Goal: Task Accomplishment & Management: Manage account settings

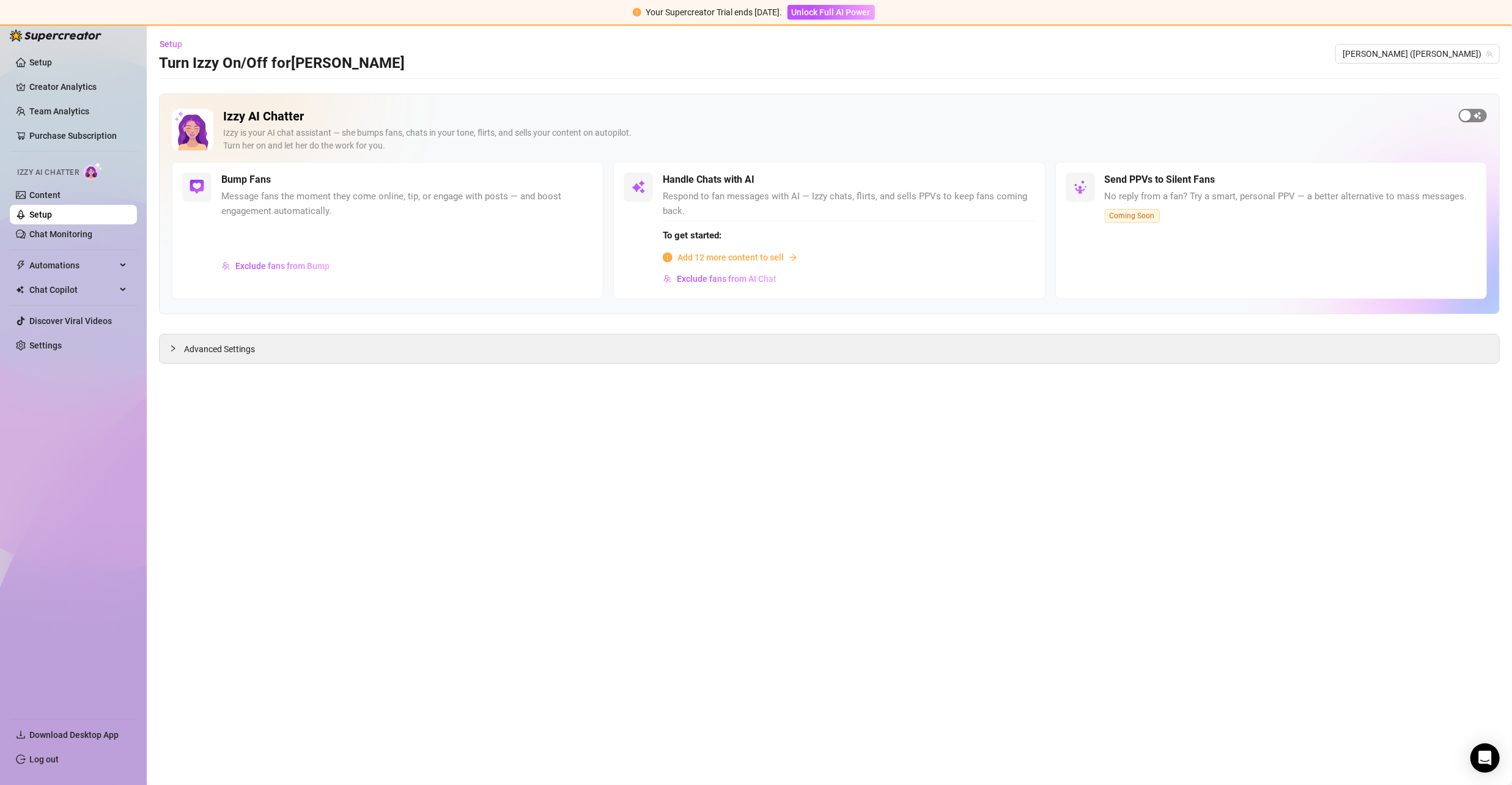
click at [1480, 118] on span "button" at bounding box center [1473, 116] width 28 height 14
click at [576, 180] on span "button" at bounding box center [579, 180] width 27 height 14
click at [1480, 113] on span "button" at bounding box center [1473, 116] width 28 height 14
click at [84, 233] on link "Chat Monitoring" at bounding box center [60, 234] width 63 height 9
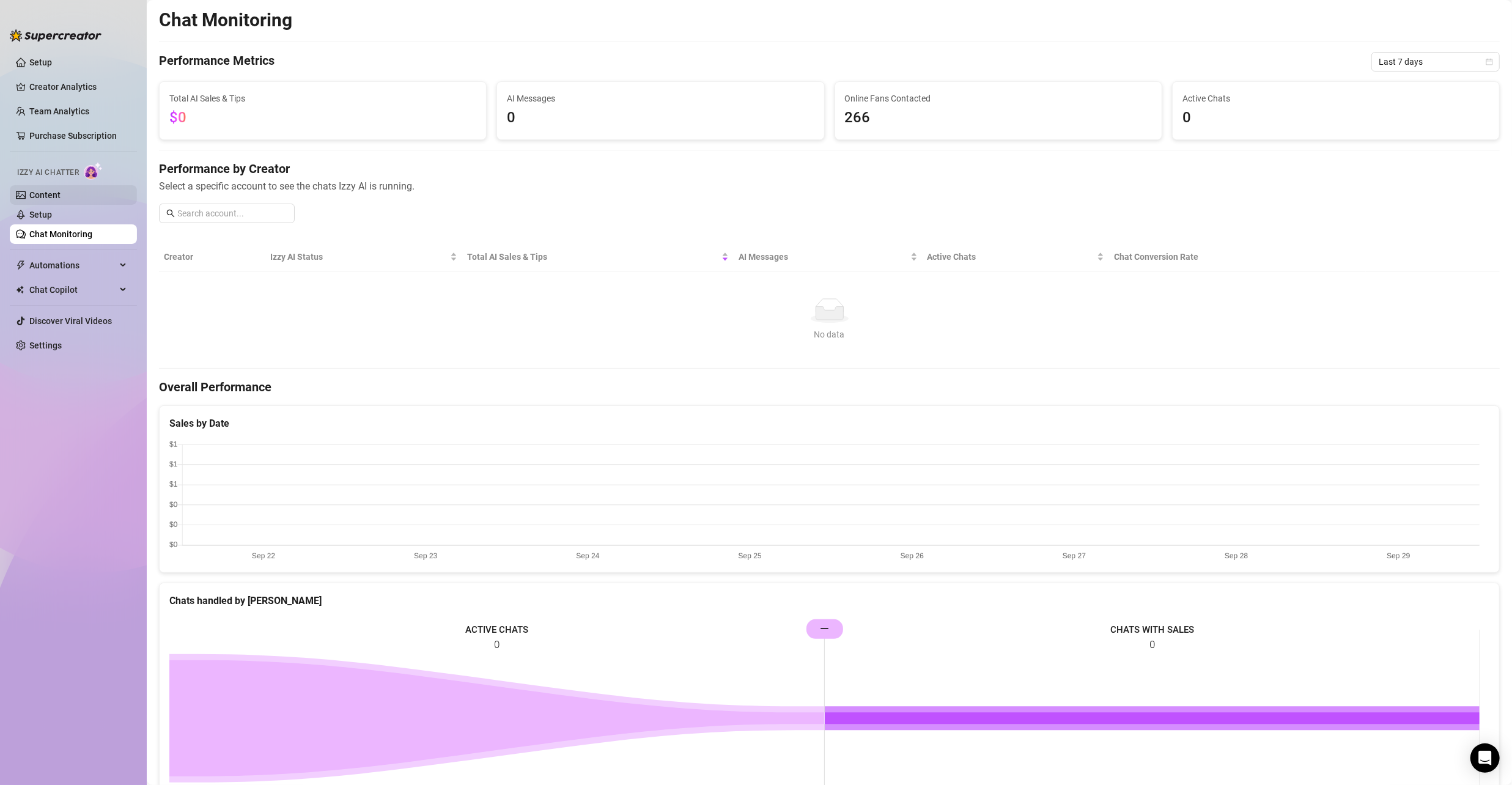
click at [60, 193] on link "Content" at bounding box center [45, 194] width 31 height 9
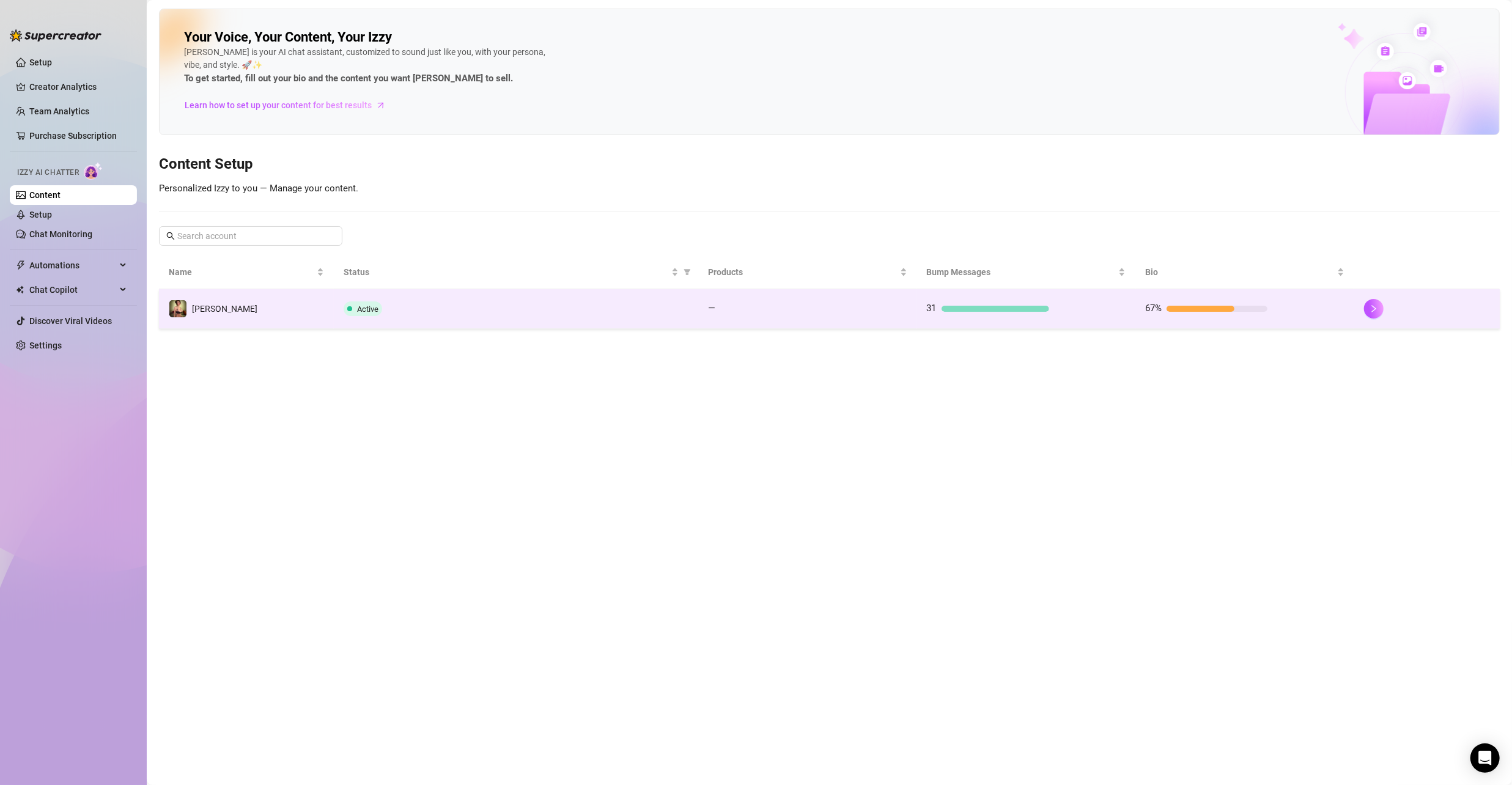
click at [854, 320] on td "—" at bounding box center [807, 309] width 219 height 40
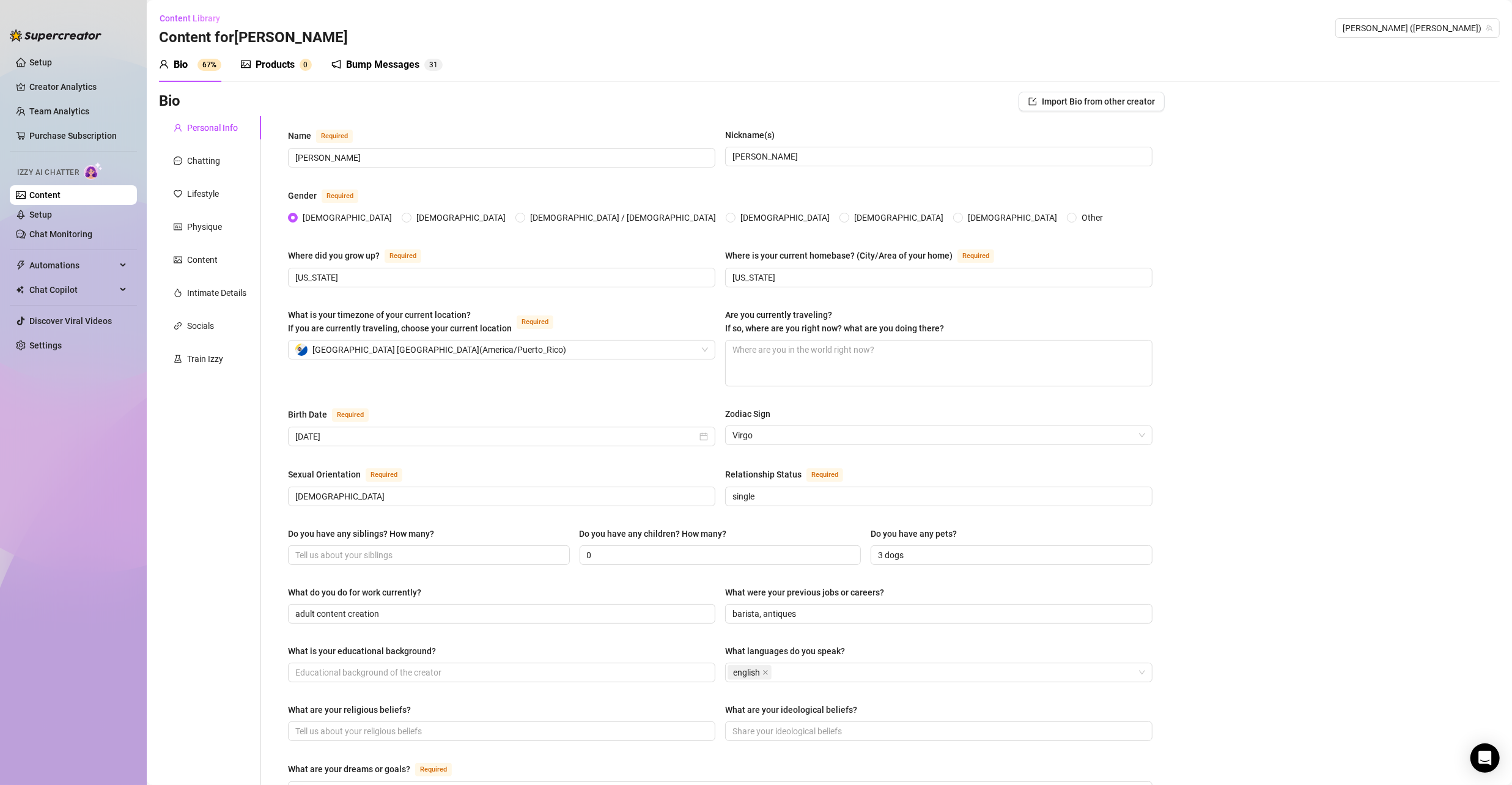
click at [386, 64] on div "Bump Messages" at bounding box center [382, 64] width 73 height 15
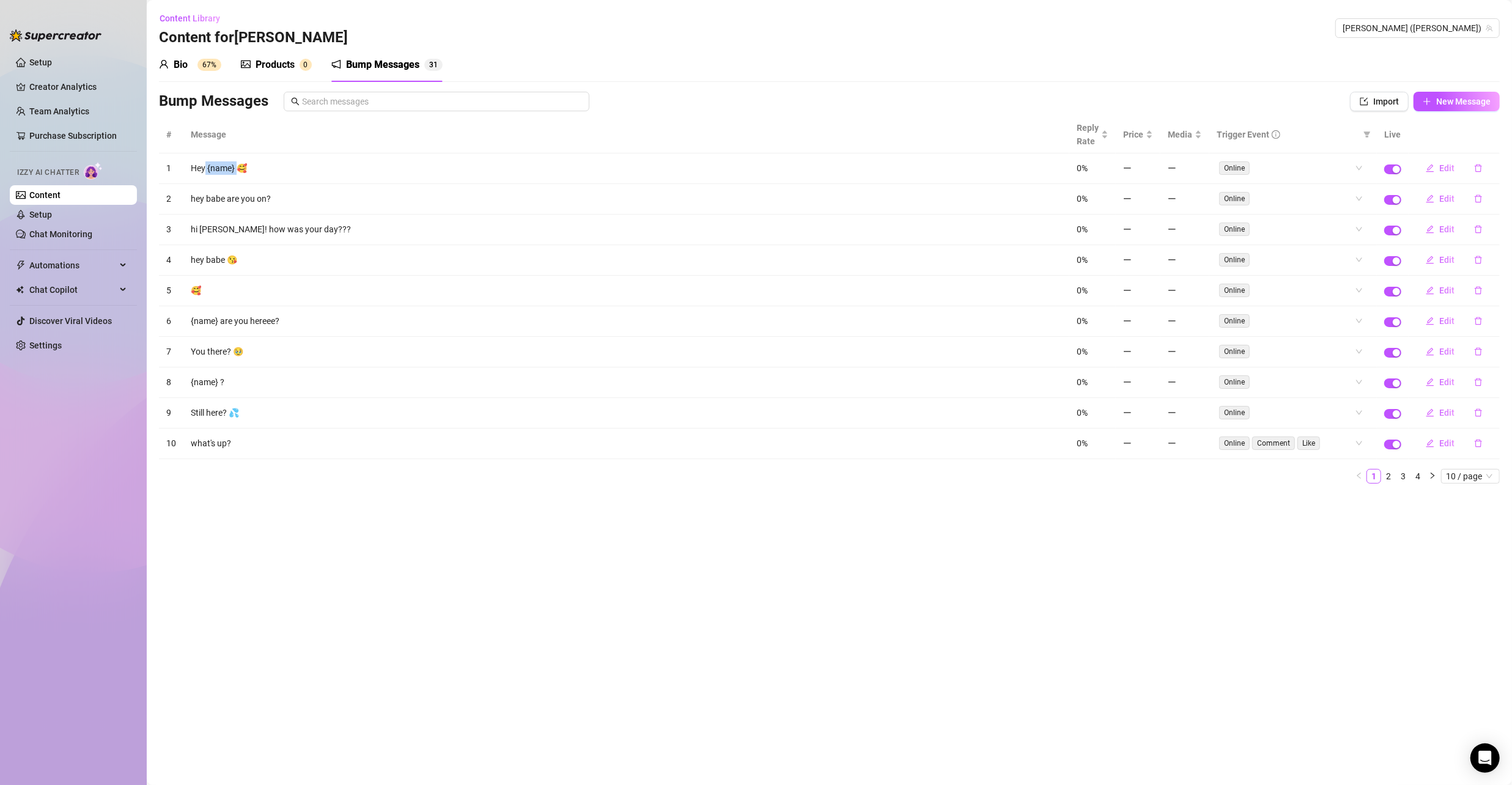
drag, startPoint x: 206, startPoint y: 167, endPoint x: 239, endPoint y: 171, distance: 33.2
click at [239, 171] on td "Hey {name} 🥰" at bounding box center [627, 169] width 886 height 31
drag, startPoint x: 193, startPoint y: 166, endPoint x: 237, endPoint y: 175, distance: 44.9
click at [237, 175] on td "Hey {name} 🥰" at bounding box center [627, 169] width 886 height 31
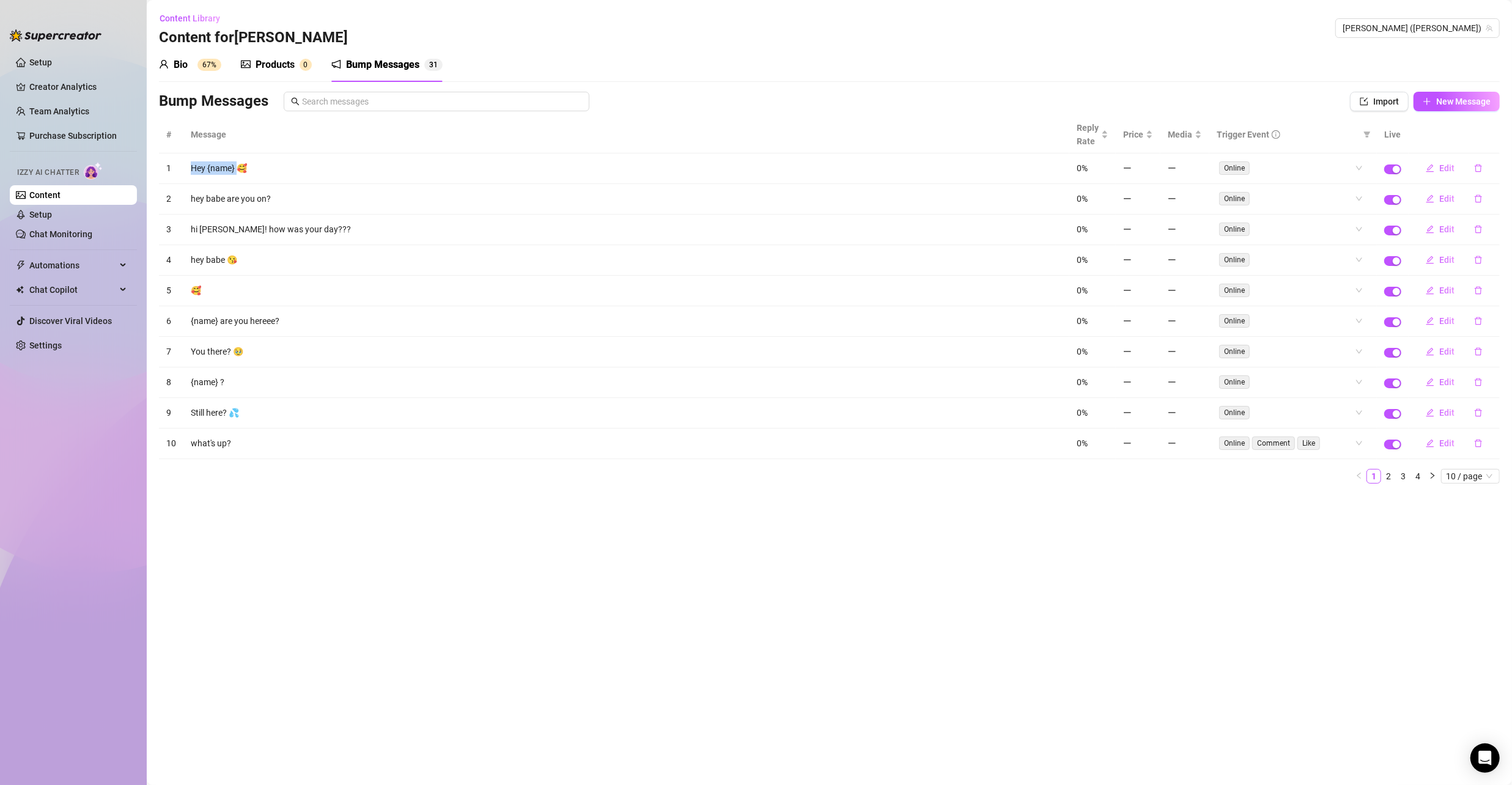
click at [237, 175] on td "Hey {name} 🥰" at bounding box center [627, 169] width 886 height 31
drag, startPoint x: 197, startPoint y: 318, endPoint x: 288, endPoint y: 317, distance: 91.0
click at [288, 317] on td "{name} are you hereee?" at bounding box center [627, 322] width 886 height 31
click at [227, 321] on td "{name} are you hereee?" at bounding box center [627, 322] width 886 height 31
drag, startPoint x: 220, startPoint y: 318, endPoint x: 190, endPoint y: 306, distance: 32.3
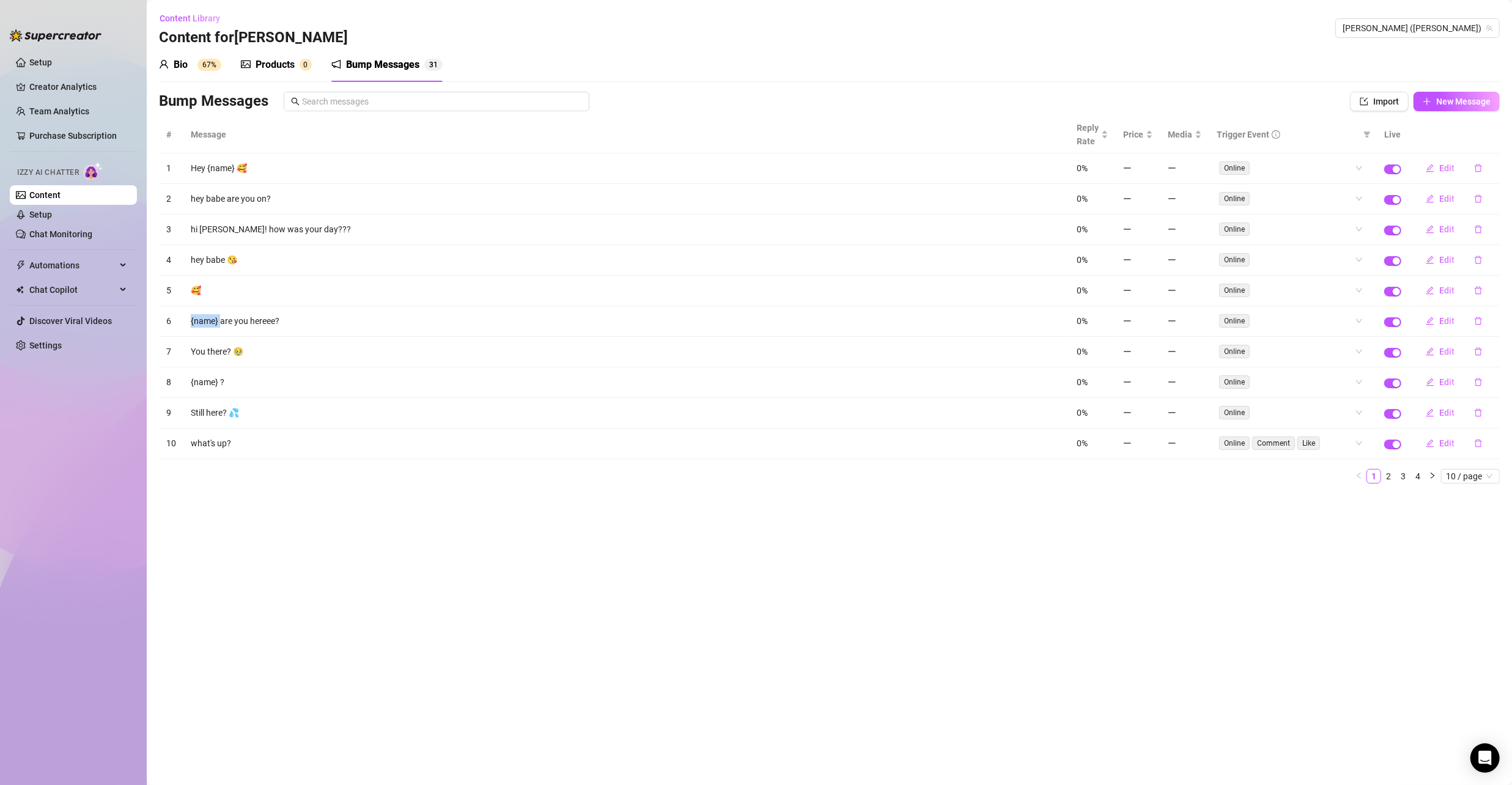
click at [190, 307] on td "{name} are you hereee?" at bounding box center [627, 322] width 886 height 31
click at [260, 326] on td "{name} are you hereee?" at bounding box center [627, 322] width 886 height 31
click at [291, 307] on td "{name} are you hereee?" at bounding box center [627, 322] width 886 height 31
click at [315, 314] on td "{name} are you hereee?" at bounding box center [627, 322] width 886 height 31
click at [1462, 470] on span "10 / page" at bounding box center [1470, 477] width 49 height 14
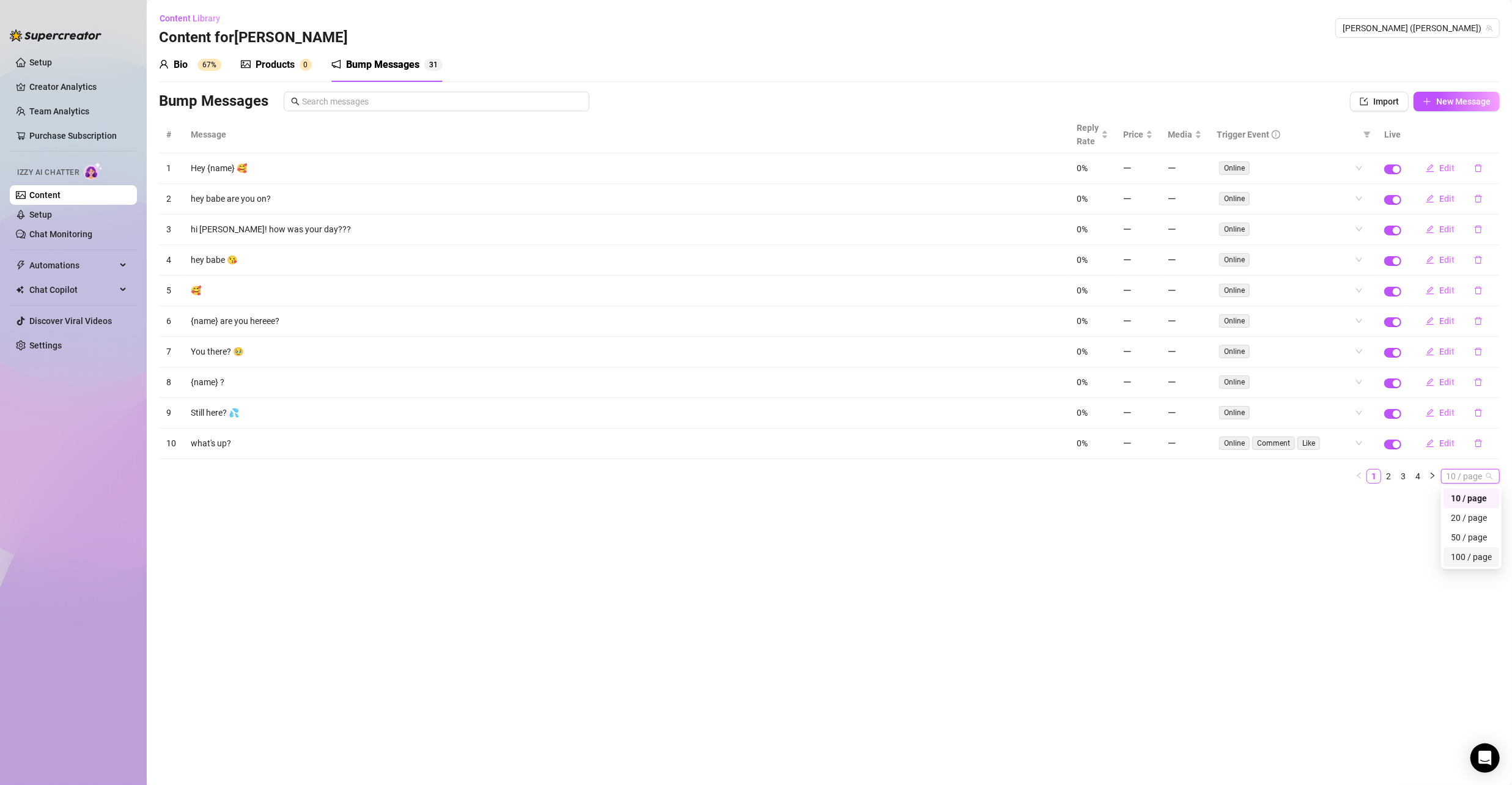
click at [1472, 551] on div "100 / page" at bounding box center [1472, 557] width 41 height 14
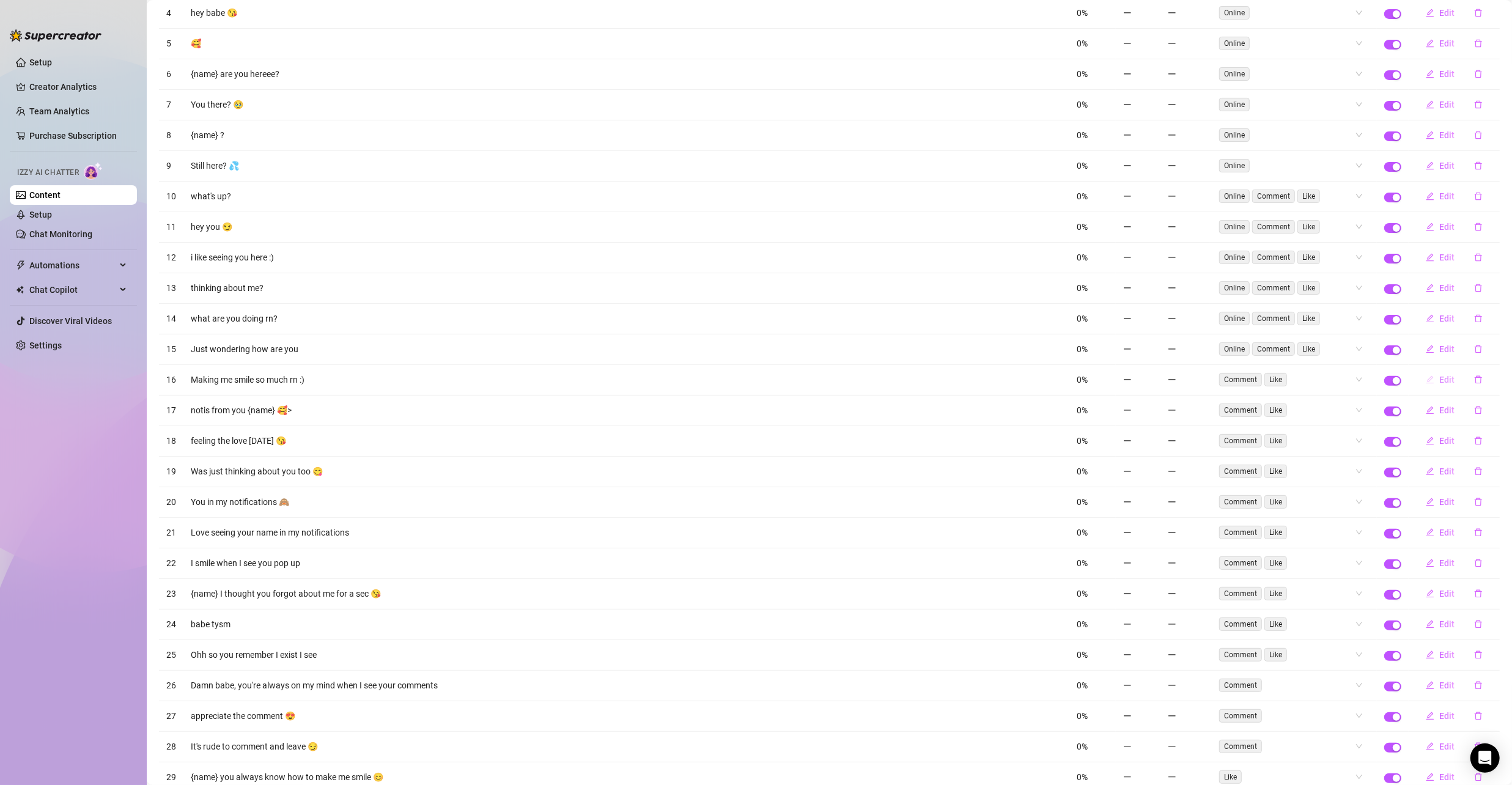
scroll to position [327, 0]
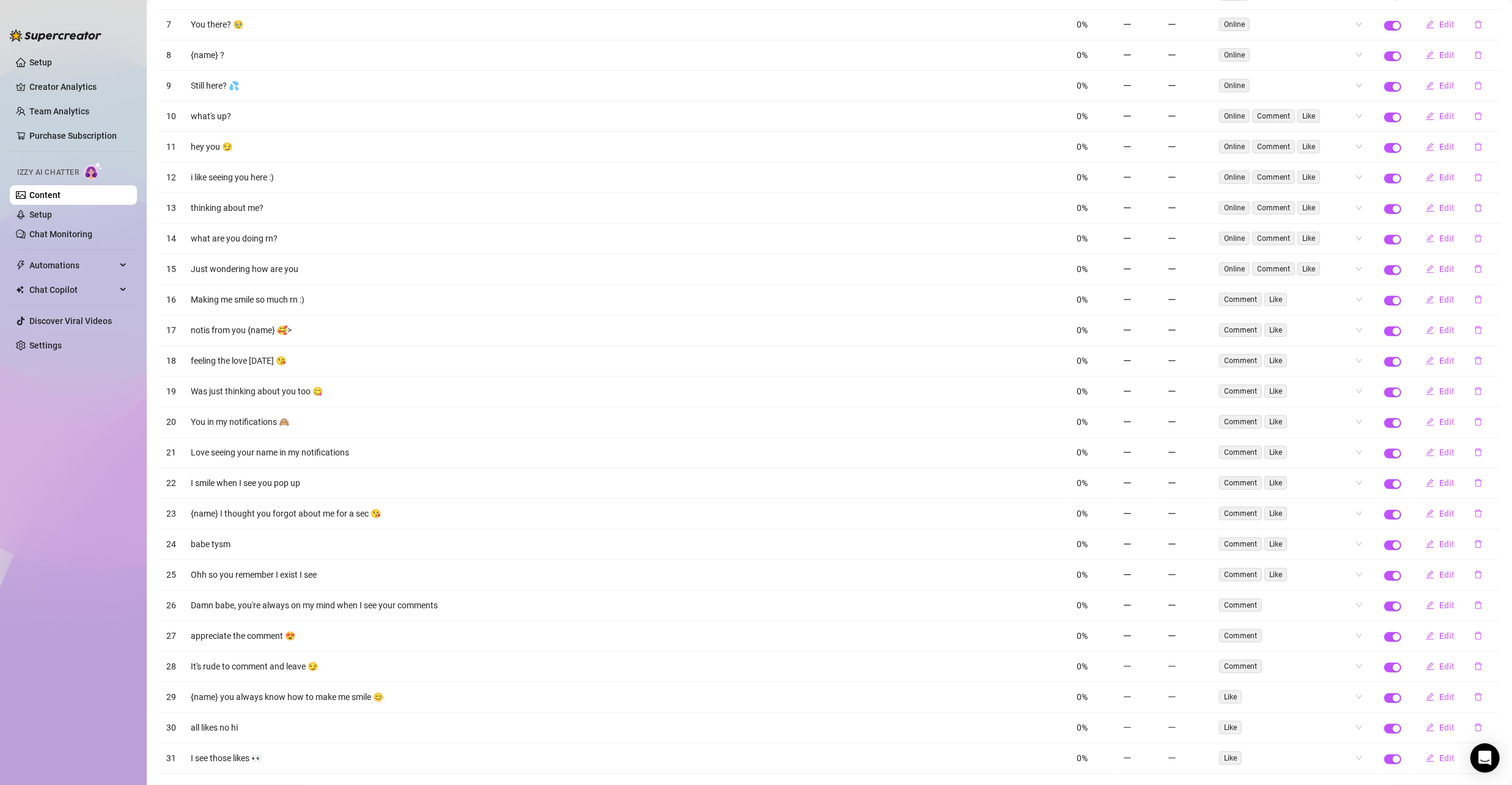
click at [64, 177] on span "Izzy AI Chatter" at bounding box center [48, 173] width 62 height 12
click at [52, 211] on link "Setup" at bounding box center [40, 214] width 22 height 9
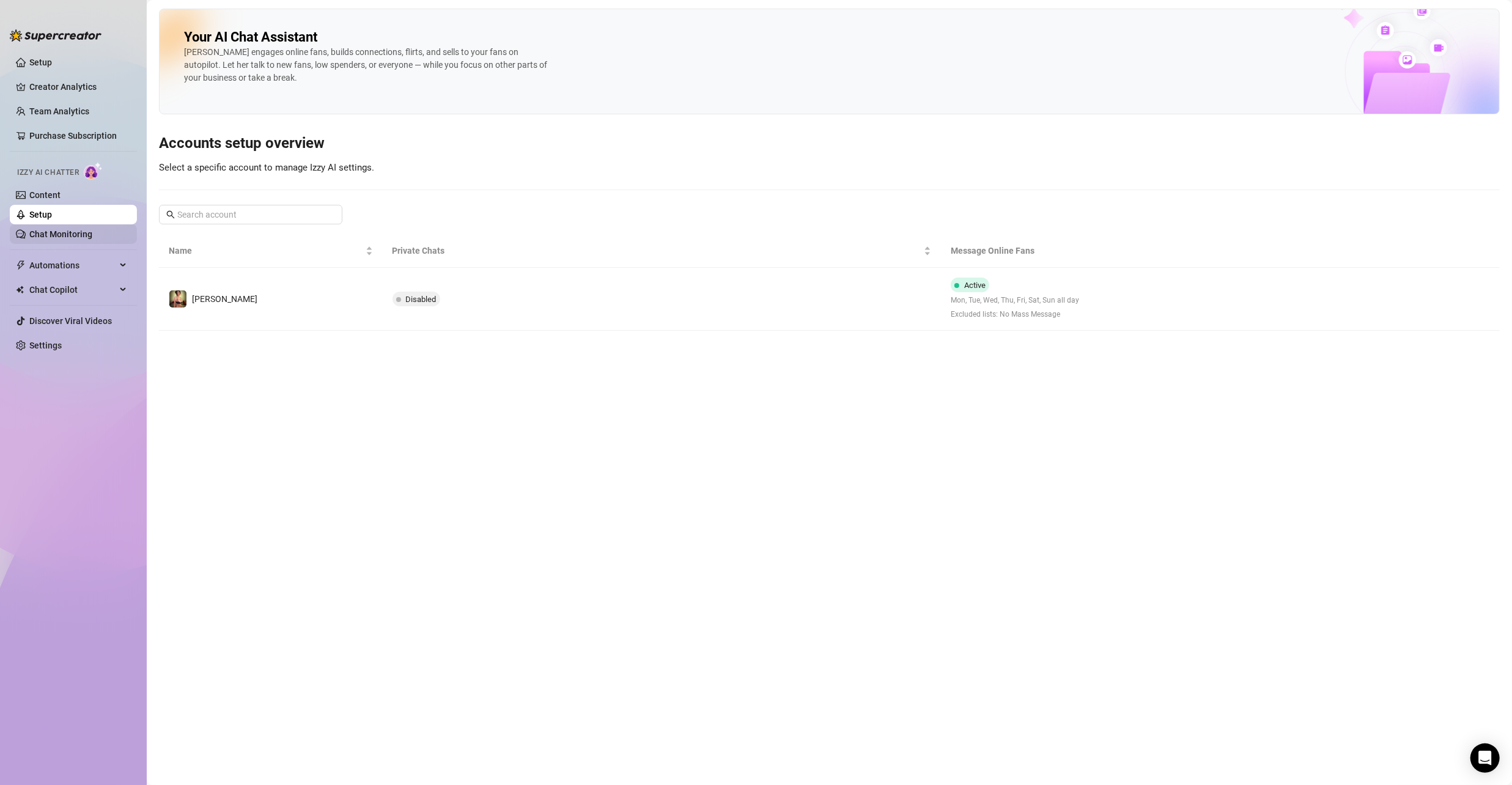
click at [59, 234] on link "Chat Monitoring" at bounding box center [60, 234] width 63 height 9
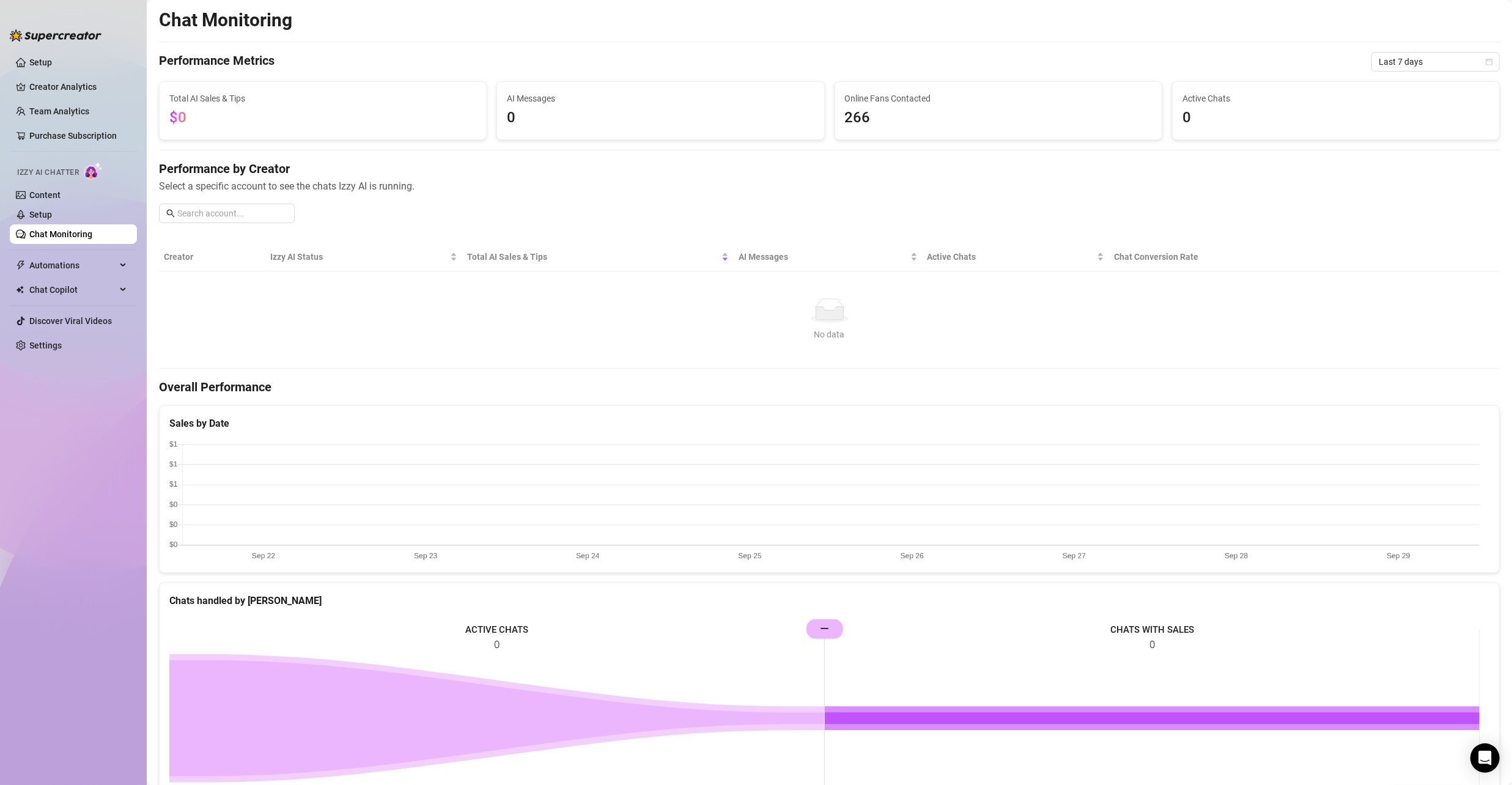
click at [93, 173] on img at bounding box center [94, 171] width 19 height 18
click at [53, 200] on link "Content" at bounding box center [45, 194] width 31 height 9
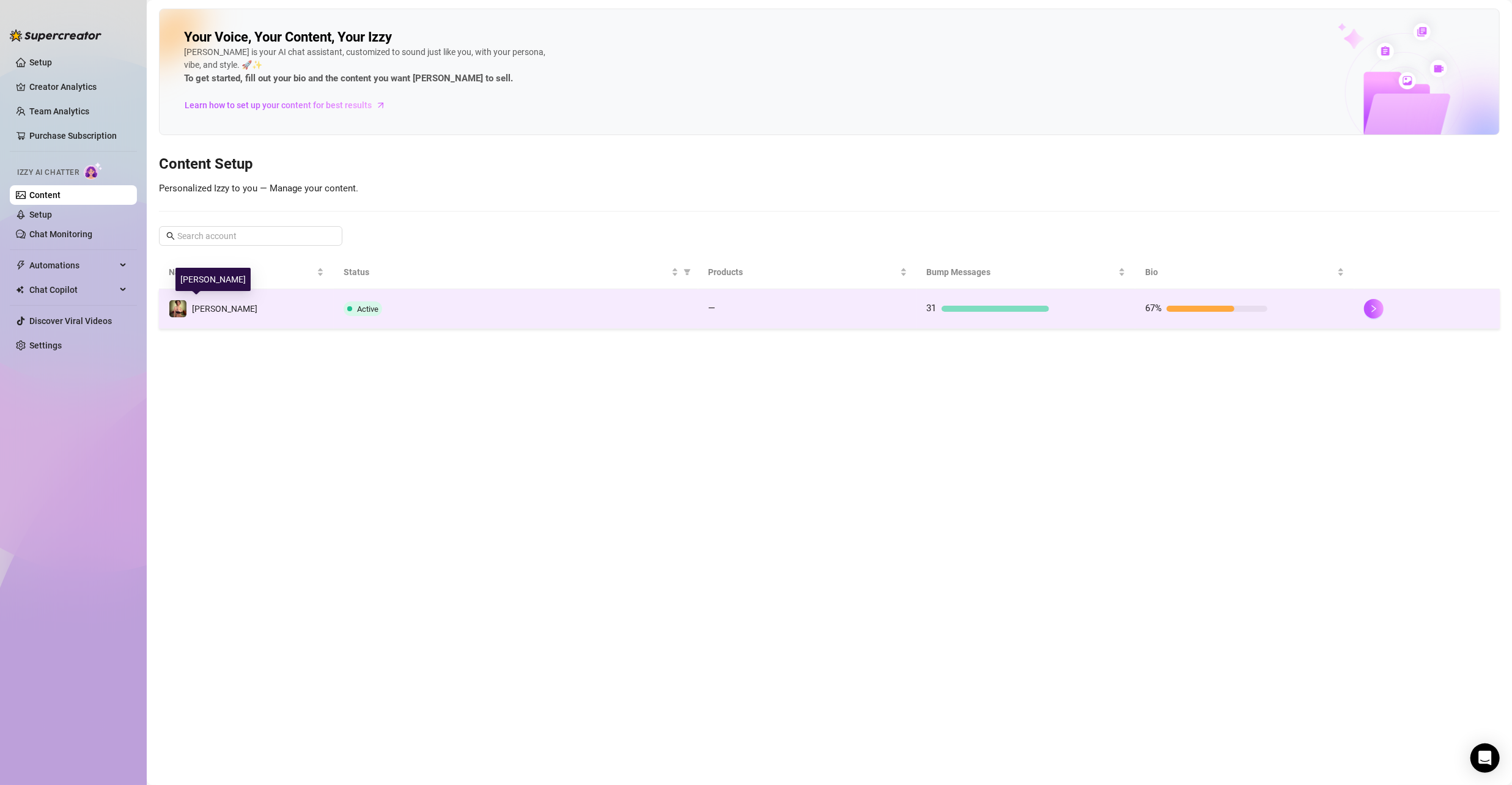
click at [216, 307] on span "[PERSON_NAME]" at bounding box center [225, 308] width 65 height 9
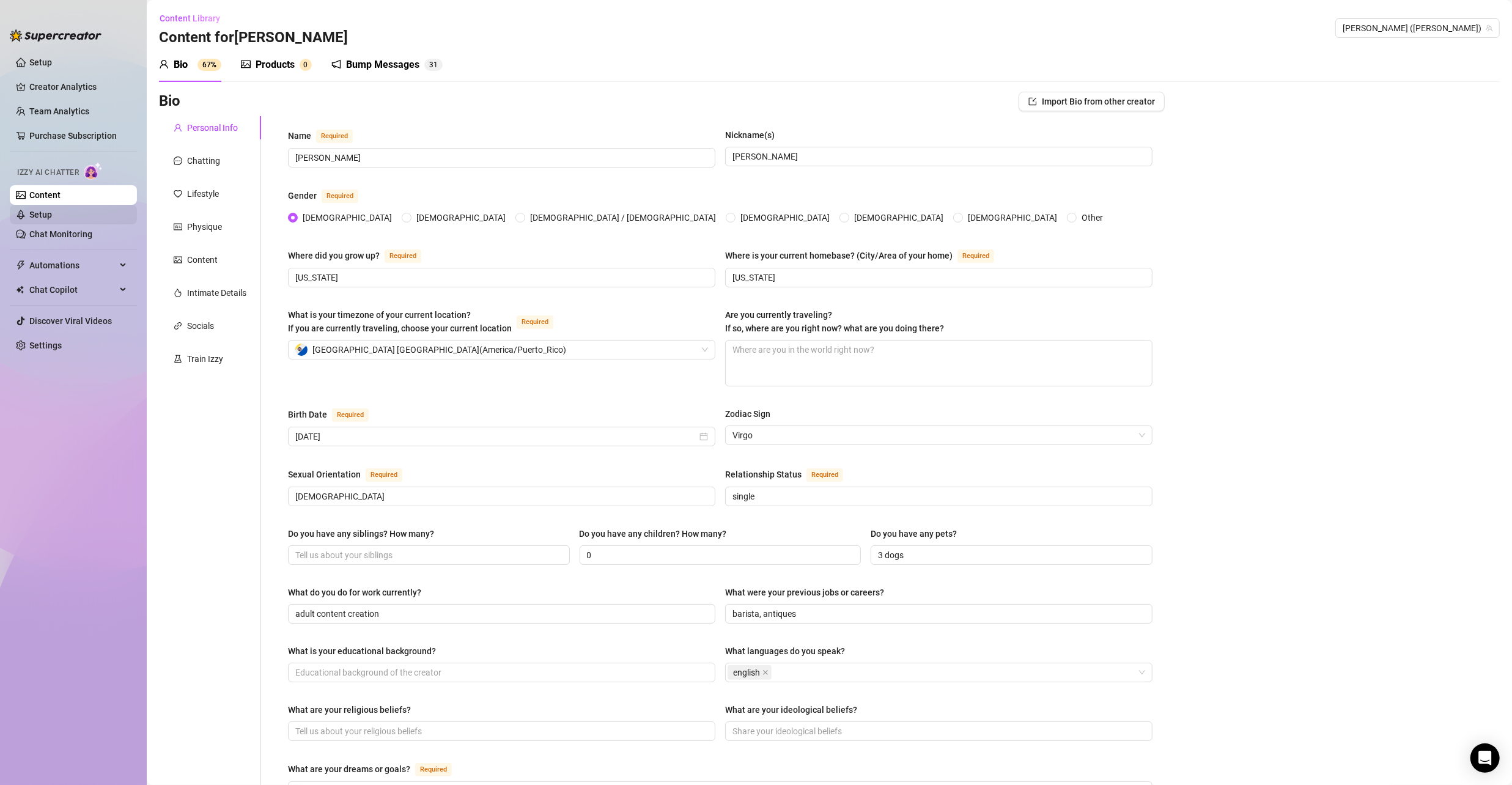
click at [45, 214] on link "Setup" at bounding box center [40, 214] width 22 height 9
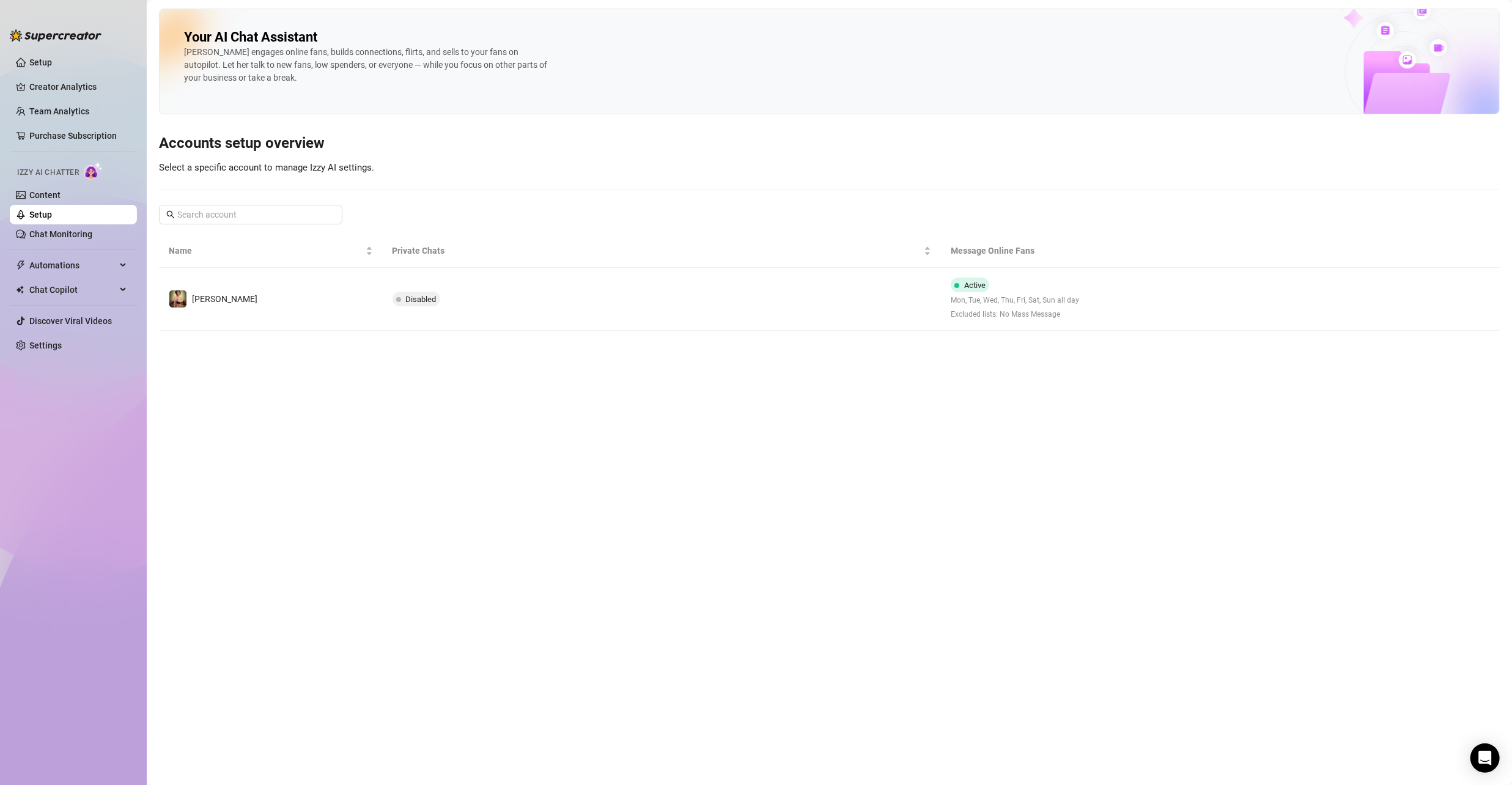
click at [92, 167] on img at bounding box center [94, 171] width 19 height 18
click at [67, 289] on span "Chat Copilot" at bounding box center [72, 289] width 87 height 20
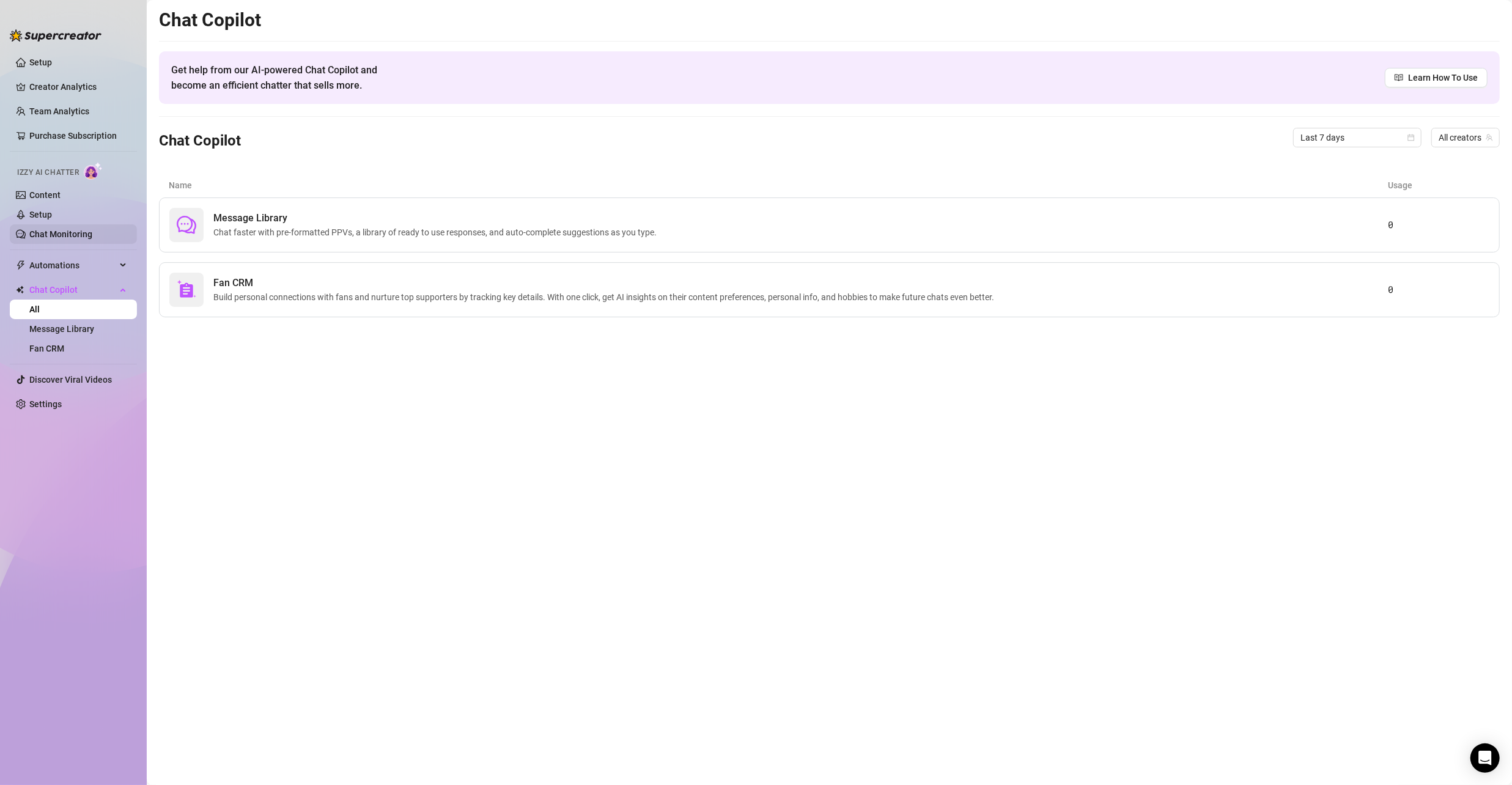
click at [70, 233] on link "Chat Monitoring" at bounding box center [60, 234] width 63 height 9
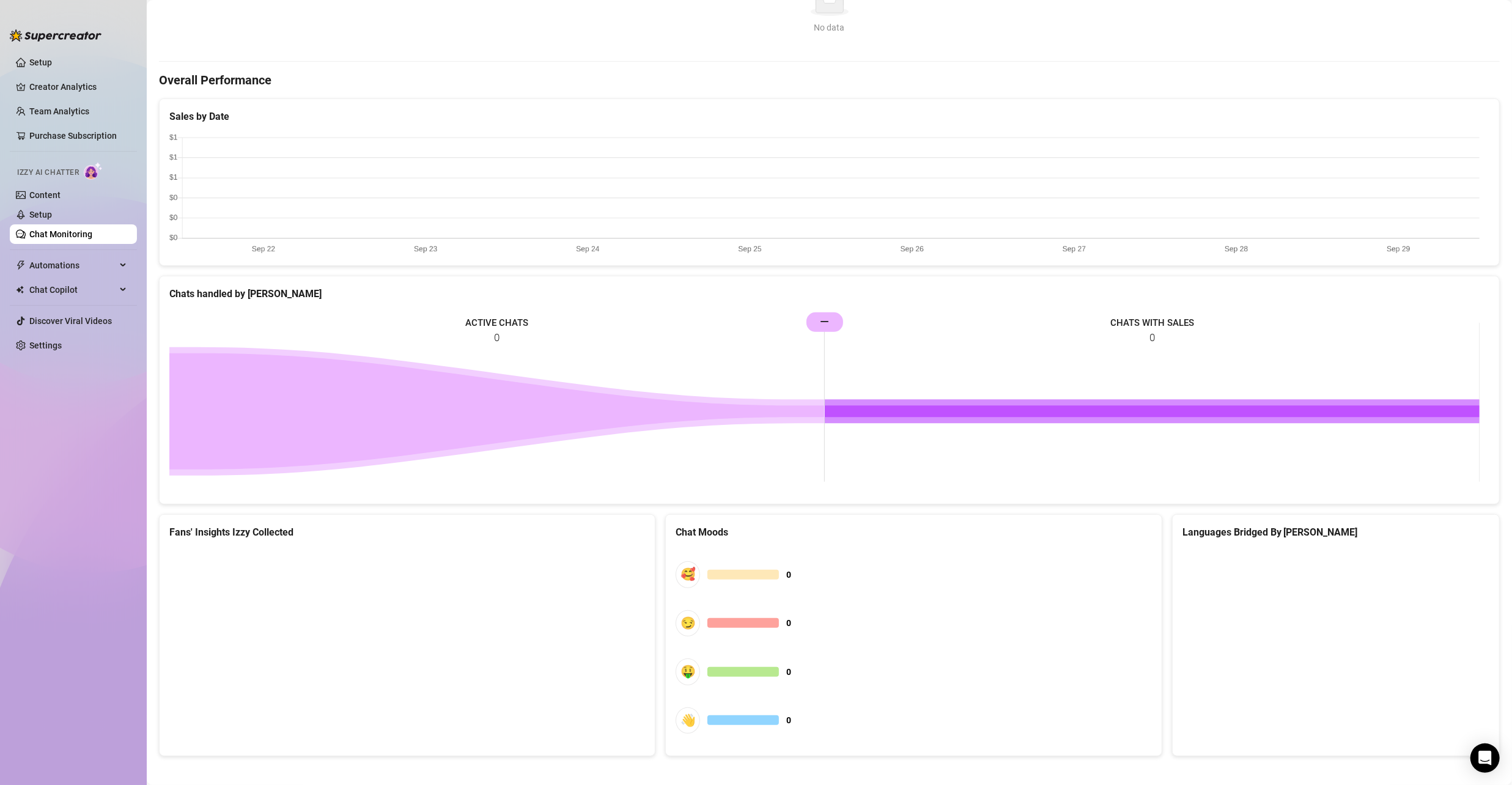
scroll to position [310, 0]
